Goal: Task Accomplishment & Management: Complete application form

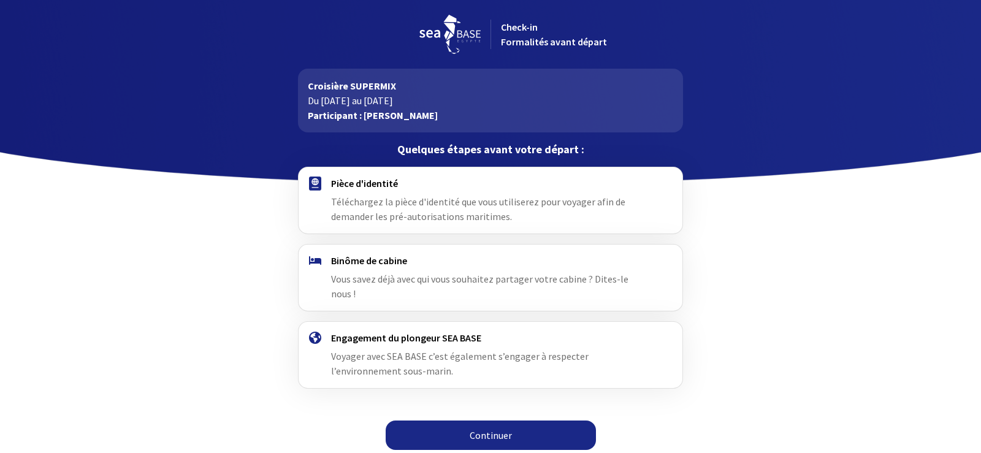
click at [474, 421] on link "Continuer" at bounding box center [491, 435] width 210 height 29
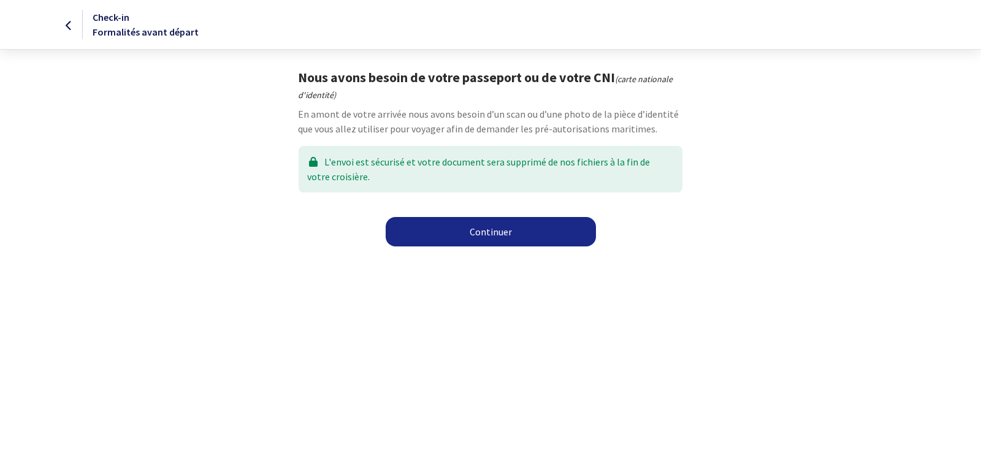
click at [501, 227] on link "Continuer" at bounding box center [491, 231] width 210 height 29
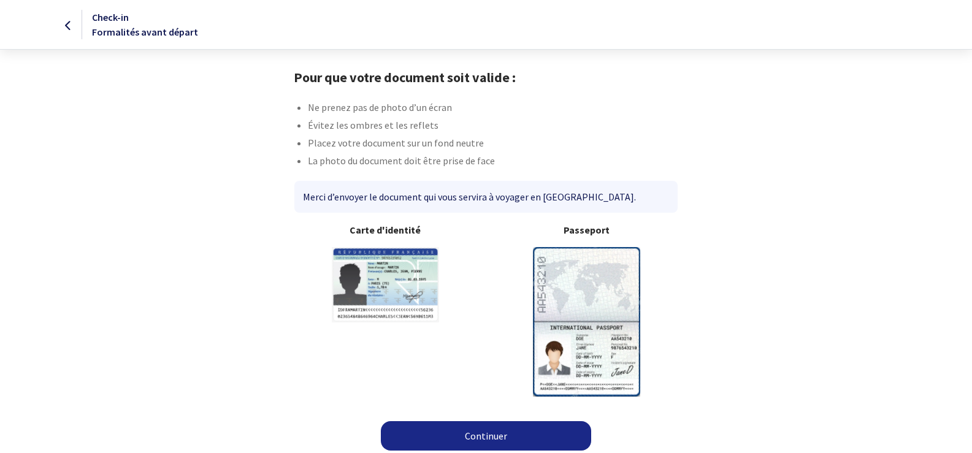
click at [498, 432] on link "Continuer" at bounding box center [486, 435] width 210 height 29
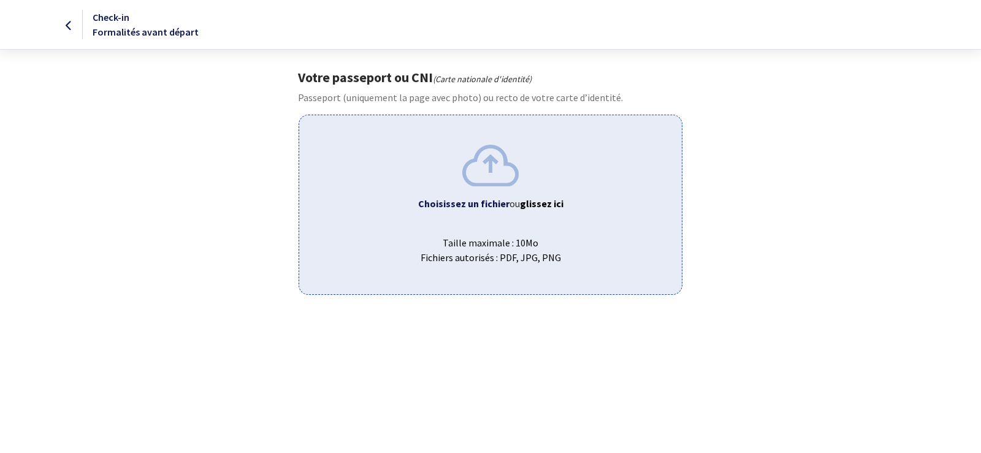
click at [470, 165] on img at bounding box center [490, 165] width 56 height 41
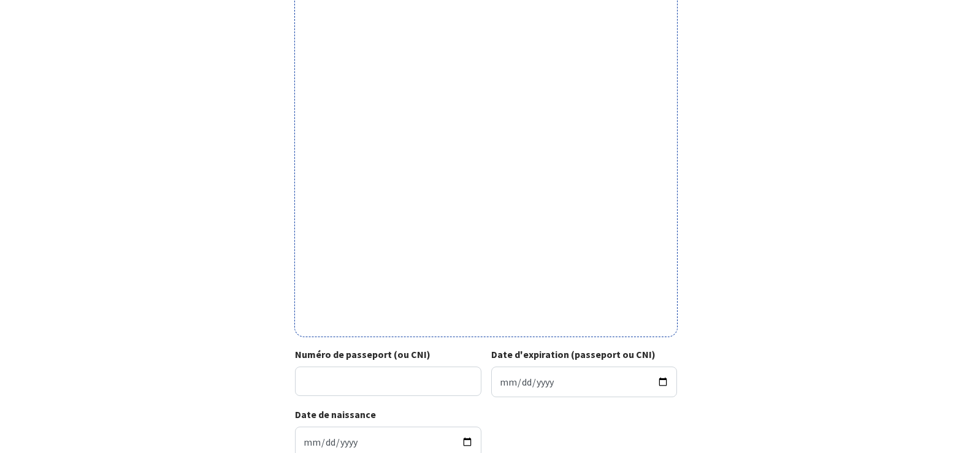
scroll to position [251, 0]
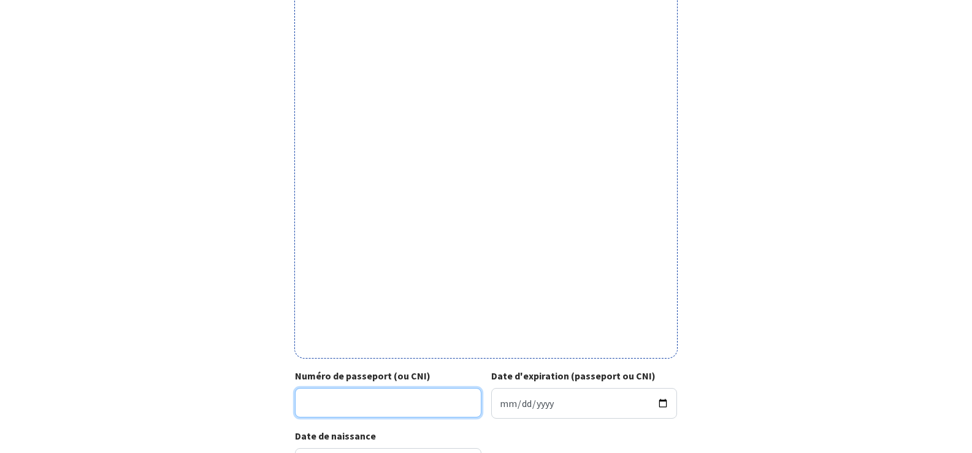
click at [318, 410] on input "Numéro de passeport (ou CNI)" at bounding box center [388, 402] width 186 height 29
type input "18CH459909FRA5601136M2804039"
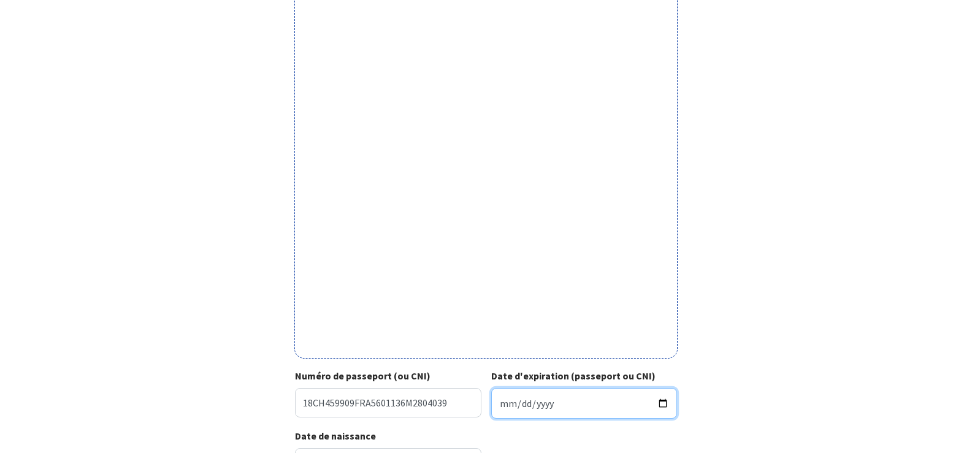
click at [497, 400] on input "Date d'expiration (passeport ou CNI)" at bounding box center [584, 403] width 186 height 31
type input "2028-04-03"
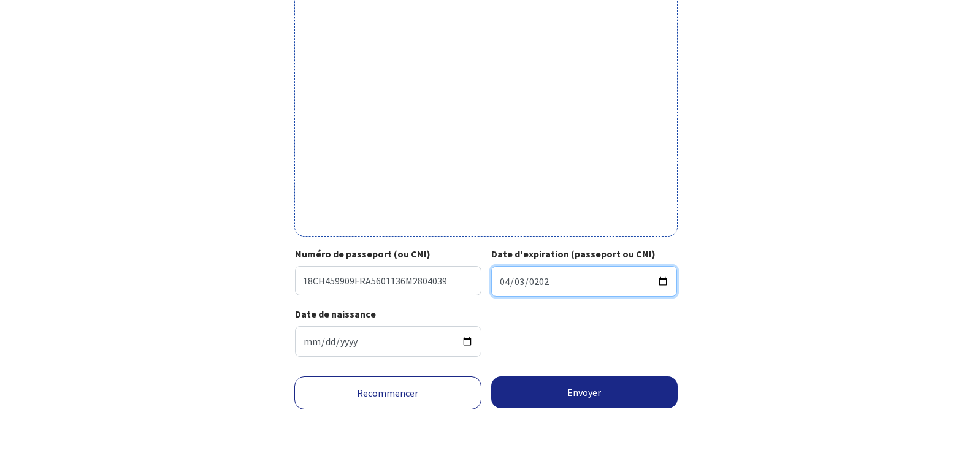
scroll to position [374, 0]
click at [539, 278] on input "2028-04-03" at bounding box center [584, 280] width 186 height 31
click at [664, 281] on input "2028-04-03" at bounding box center [584, 280] width 186 height 31
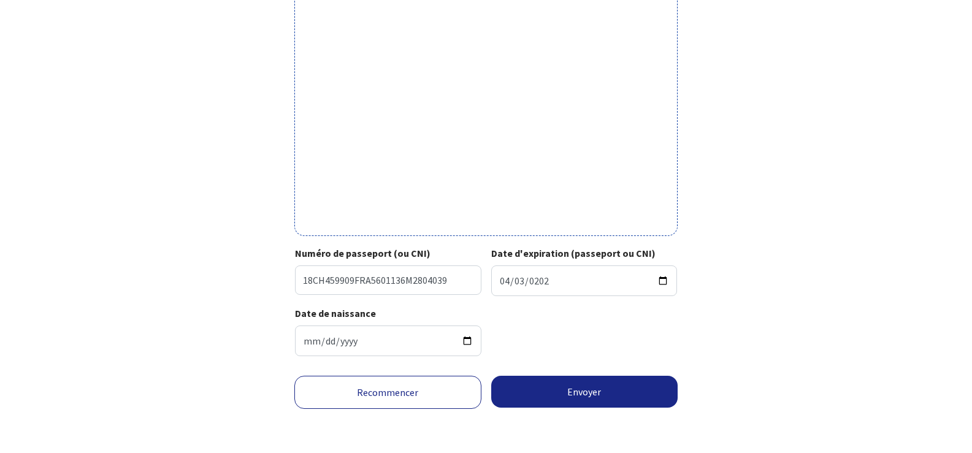
click at [575, 348] on div "Date de naissance 1956-01-13" at bounding box center [486, 336] width 382 height 60
click at [570, 397] on button "Envoyer" at bounding box center [584, 392] width 187 height 32
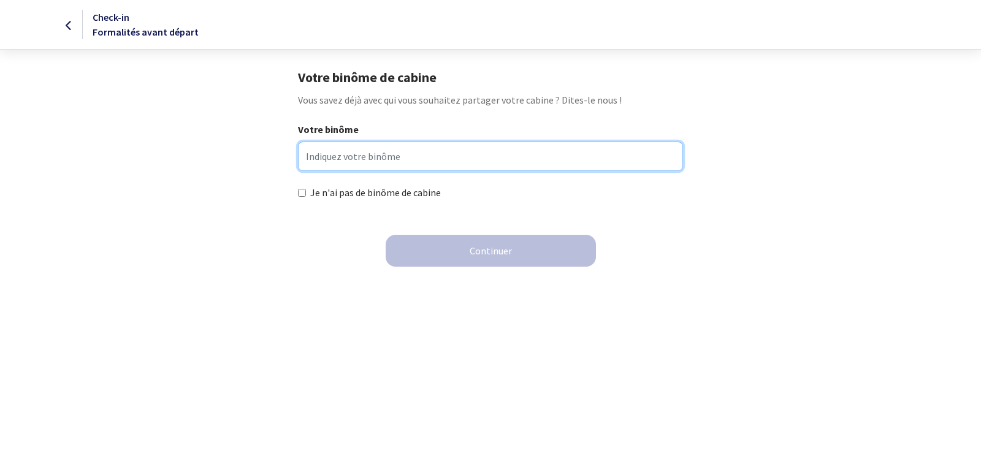
click at [335, 160] on input "Votre binôme" at bounding box center [490, 156] width 384 height 29
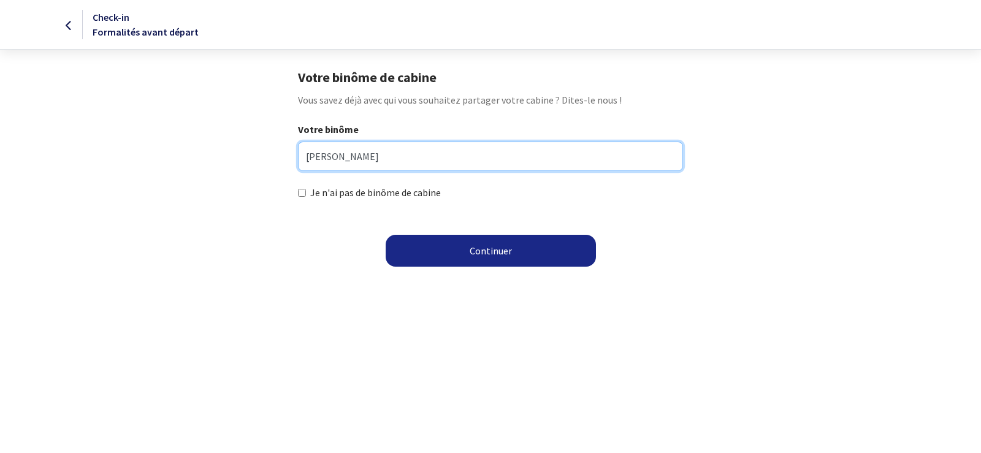
type input "Michel BERGER"
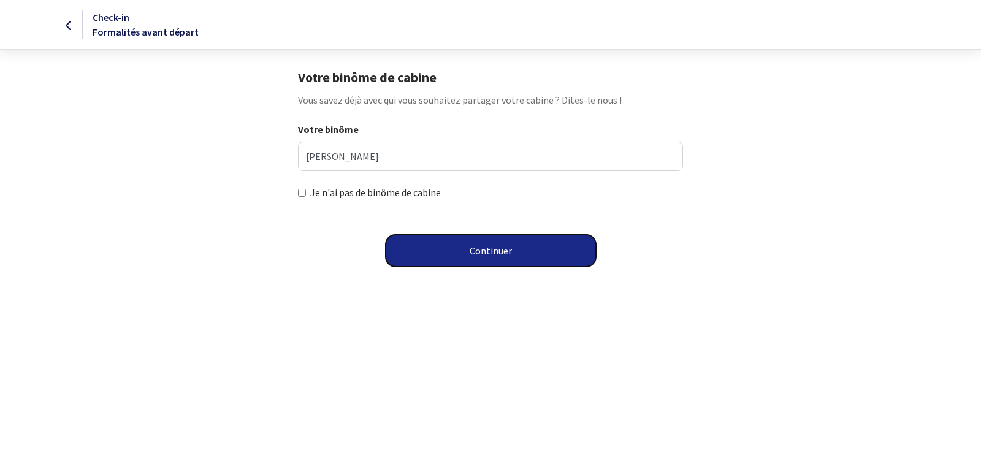
click at [479, 251] on button "Continuer" at bounding box center [491, 251] width 210 height 32
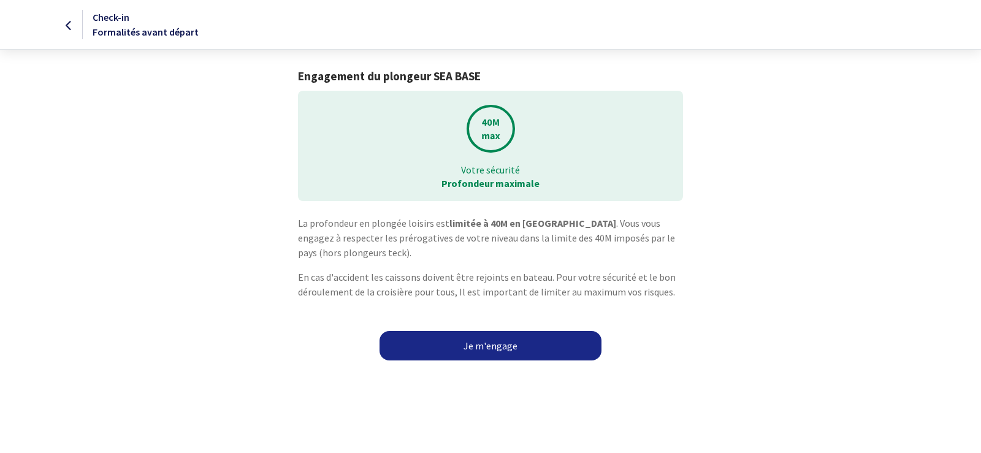
click at [484, 346] on link "Je m'engage" at bounding box center [491, 345] width 222 height 29
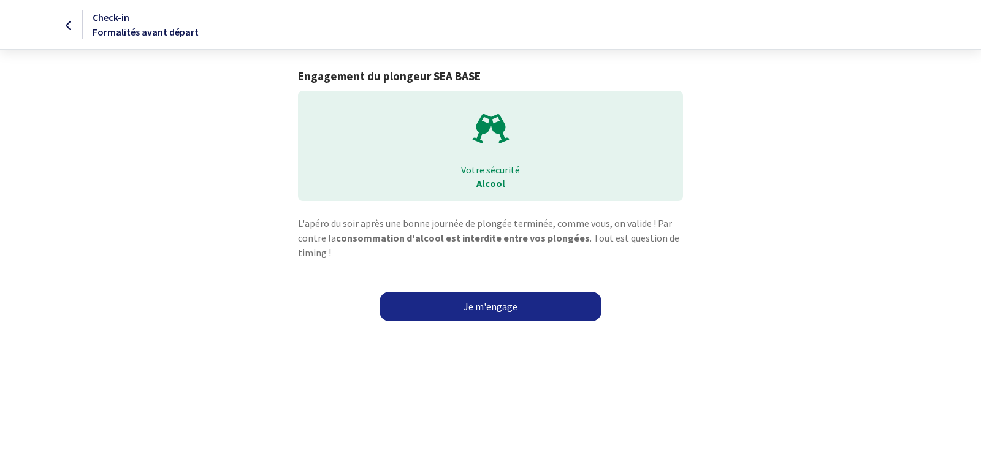
click at [500, 307] on link "Je m'engage" at bounding box center [491, 306] width 222 height 29
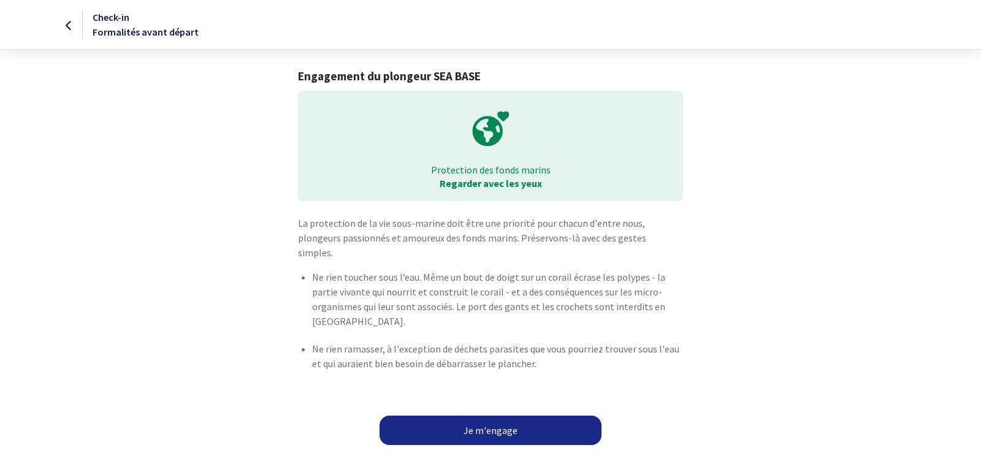
click at [486, 425] on link "Je m'engage" at bounding box center [491, 430] width 222 height 29
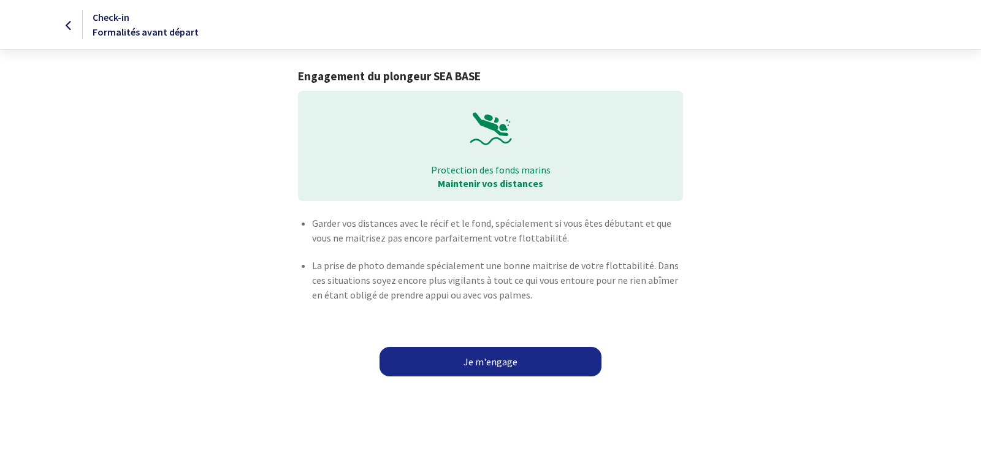
click at [486, 367] on link "Je m'engage" at bounding box center [491, 361] width 222 height 29
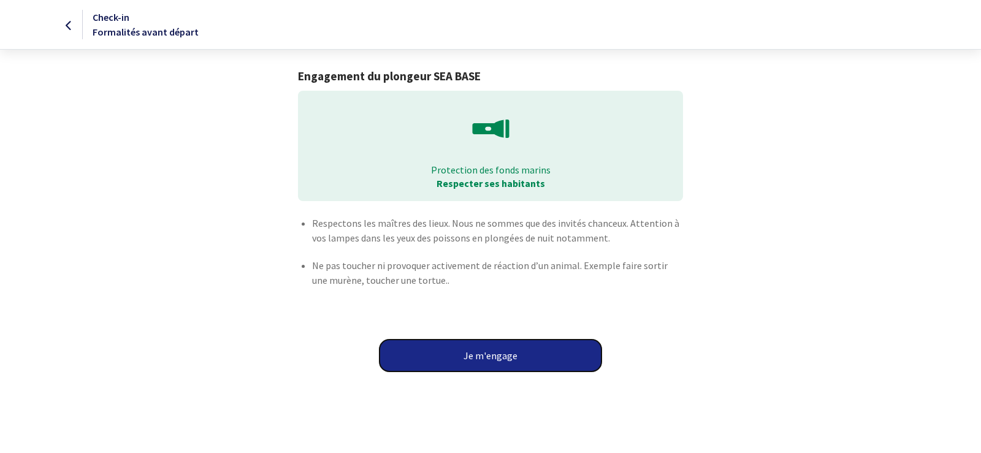
click at [506, 349] on button "Je m'engage" at bounding box center [491, 356] width 222 height 32
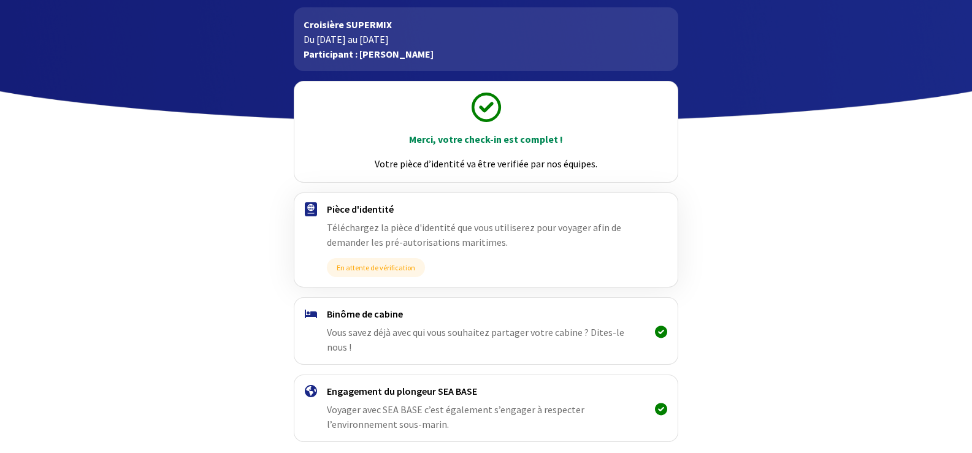
scroll to position [104, 0]
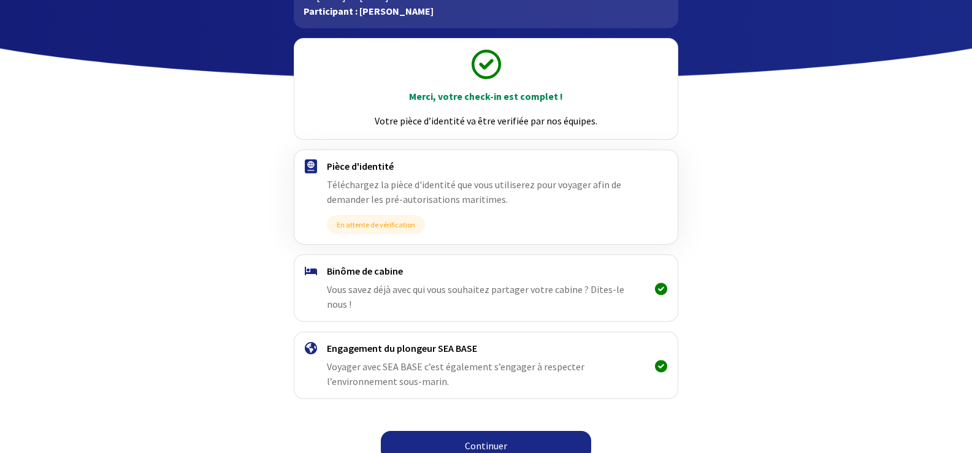
click at [475, 431] on link "Continuer" at bounding box center [486, 445] width 210 height 29
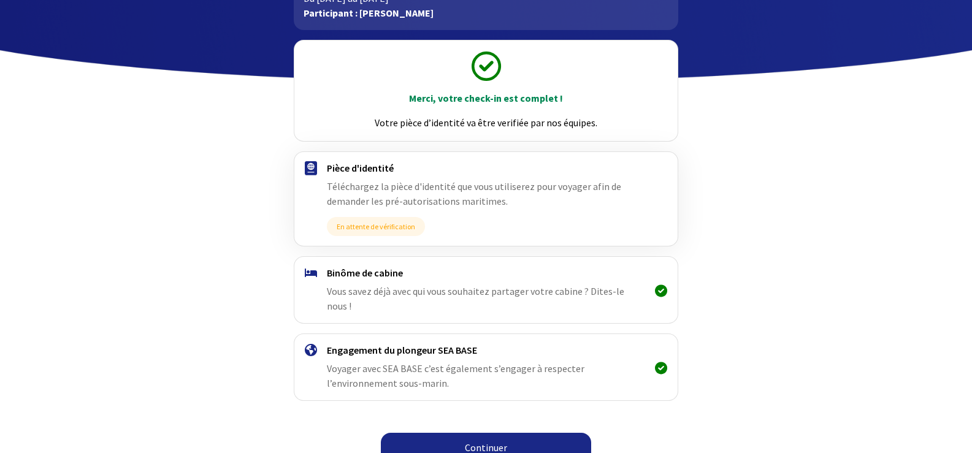
scroll to position [104, 0]
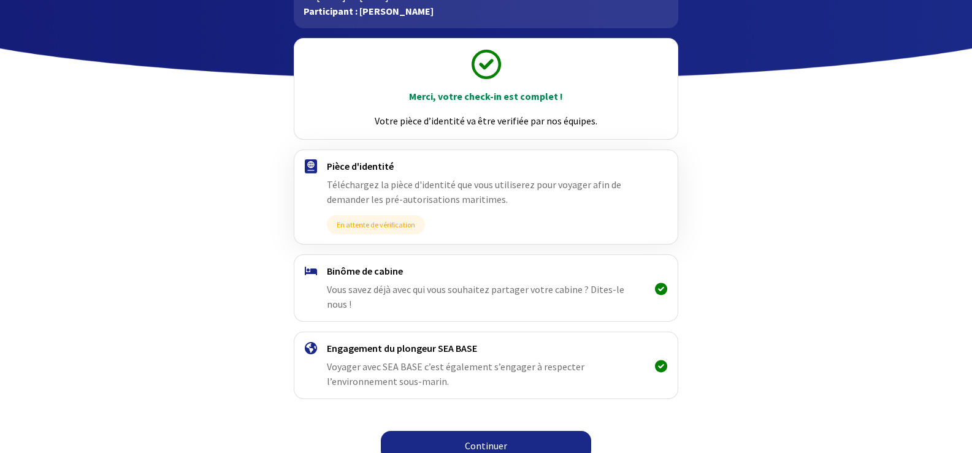
click at [510, 431] on link "Continuer" at bounding box center [486, 445] width 210 height 29
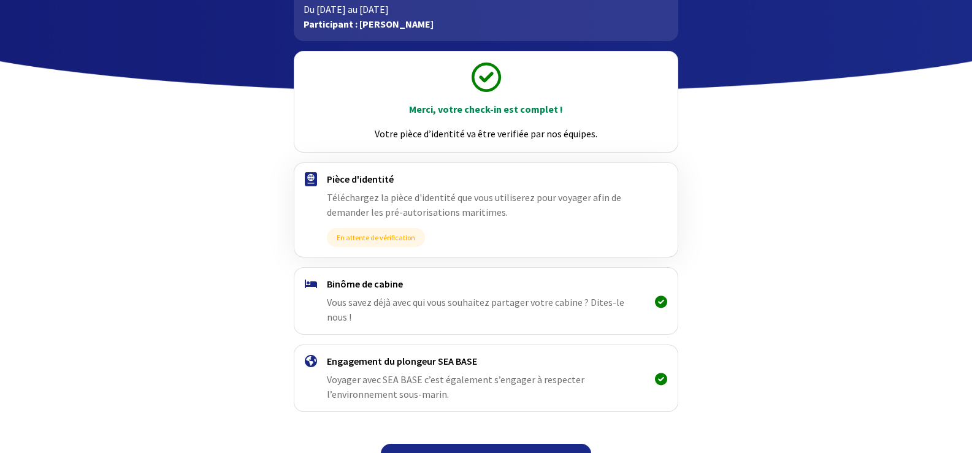
scroll to position [104, 0]
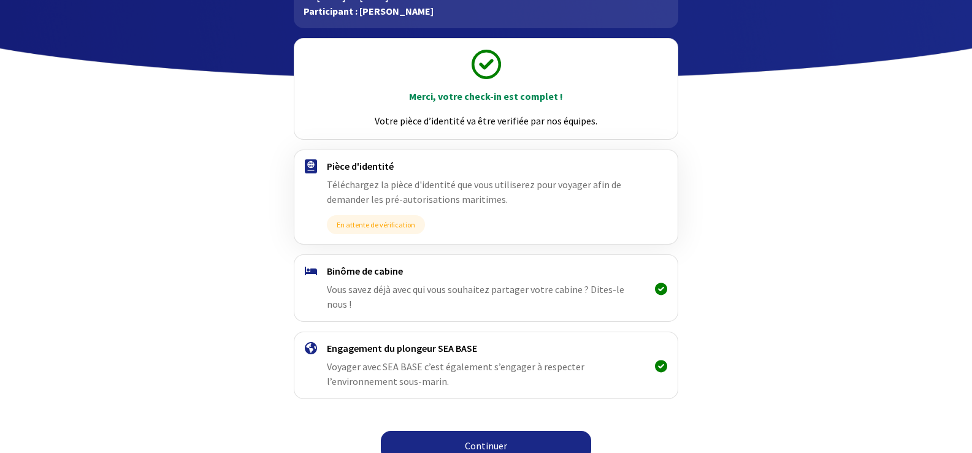
click at [485, 431] on link "Continuer" at bounding box center [486, 445] width 210 height 29
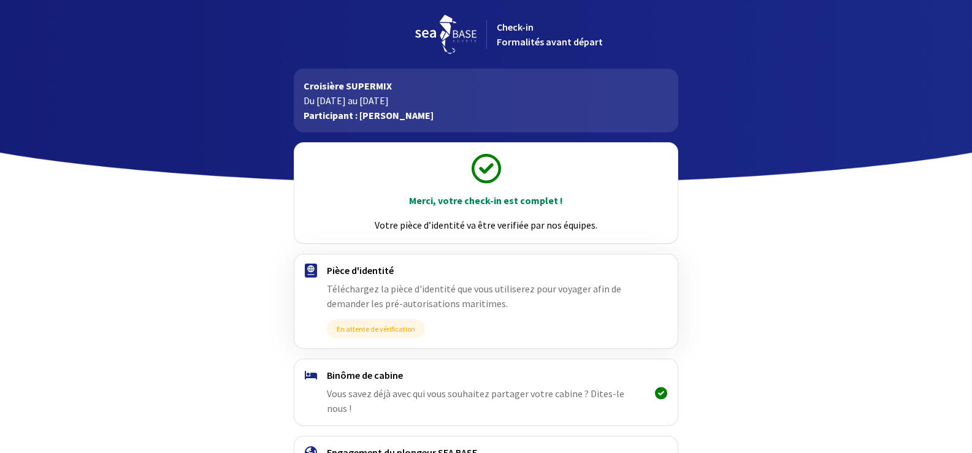
click at [377, 330] on span "En attente de vérification" at bounding box center [376, 328] width 98 height 19
click at [381, 262] on div "Pièce d'identité Téléchargez la pièce d'identité que vous utiliserez pour voyag…" at bounding box center [485, 301] width 383 height 94
